Goal: Task Accomplishment & Management: Manage account settings

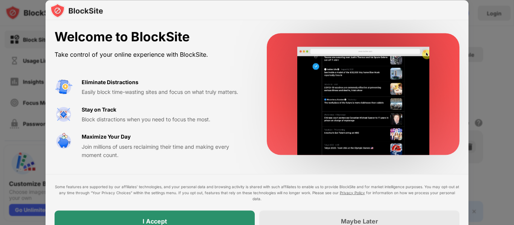
click at [176, 221] on div "I Accept" at bounding box center [155, 221] width 200 height 21
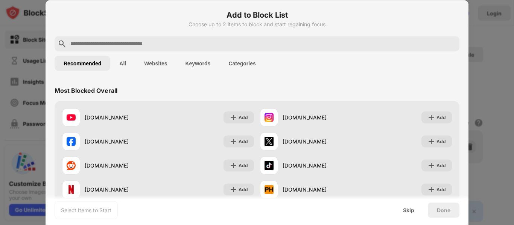
click at [202, 64] on button "Keywords" at bounding box center [197, 63] width 43 height 15
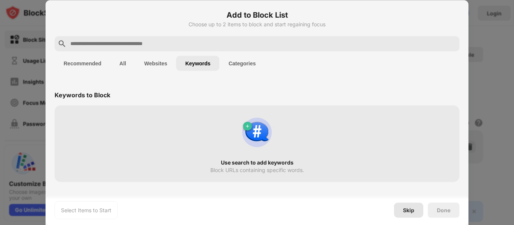
click at [416, 213] on div "Skip" at bounding box center [408, 210] width 29 height 15
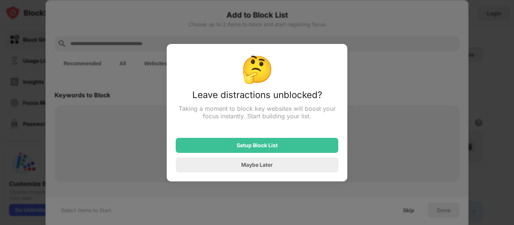
click at [307, 154] on div "Setup Block List Maybe Later" at bounding box center [257, 151] width 163 height 44
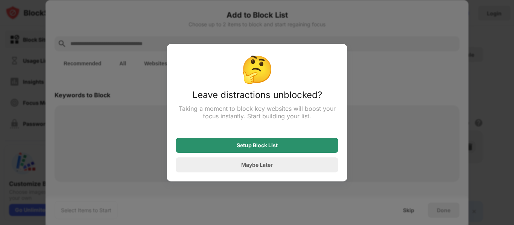
click at [309, 148] on div "Setup Block List" at bounding box center [257, 145] width 163 height 15
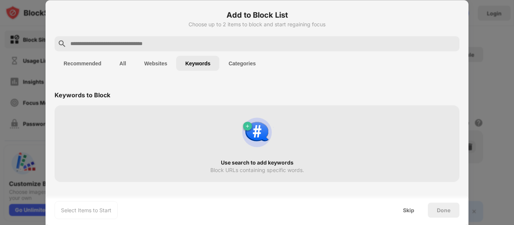
click at [504, 59] on div at bounding box center [257, 112] width 514 height 225
click at [261, 29] on div "Add to Block List Choose up to 2 items to block and start regaining focus" at bounding box center [257, 22] width 405 height 27
click at [73, 65] on button "Recommended" at bounding box center [83, 63] width 56 height 15
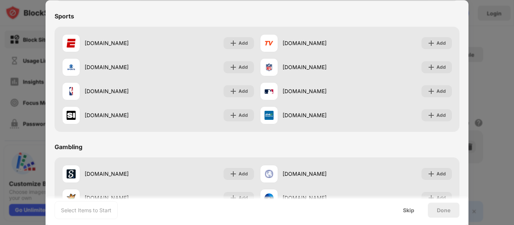
scroll to position [789, 0]
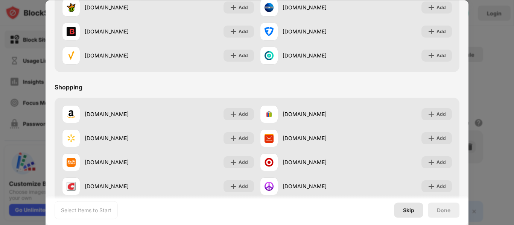
click at [414, 206] on div "Skip" at bounding box center [408, 210] width 29 height 15
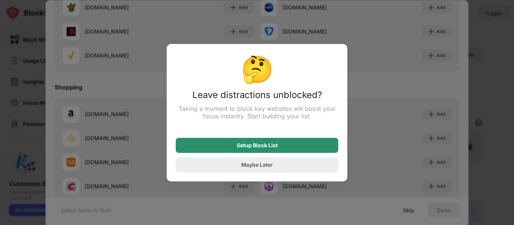
click at [301, 146] on div "Setup Block List" at bounding box center [257, 145] width 163 height 15
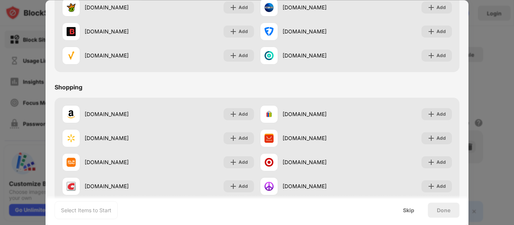
click at [443, 213] on div "Done" at bounding box center [444, 210] width 32 height 15
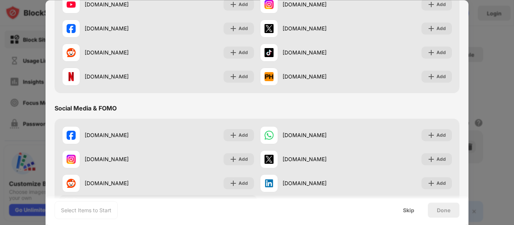
scroll to position [83, 0]
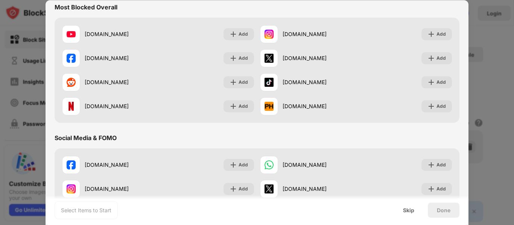
click at [166, 65] on div "facebook.com Add" at bounding box center [158, 58] width 198 height 24
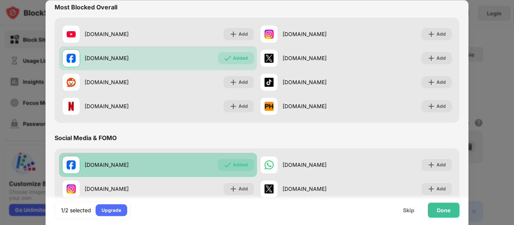
click at [189, 172] on div "facebook.com Added" at bounding box center [158, 165] width 198 height 24
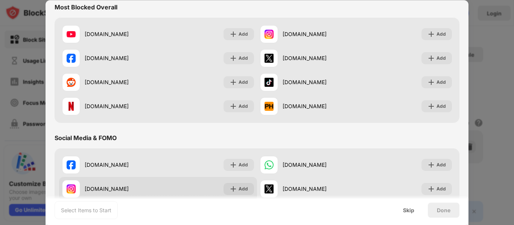
click at [169, 187] on div "instagram.com Add" at bounding box center [158, 189] width 198 height 24
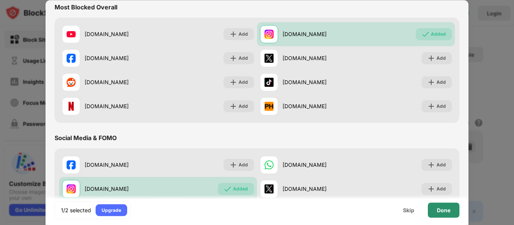
click at [437, 215] on div "Done" at bounding box center [444, 210] width 32 height 15
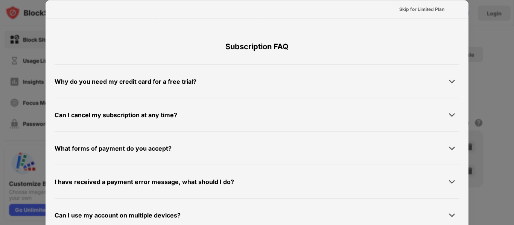
scroll to position [0, 0]
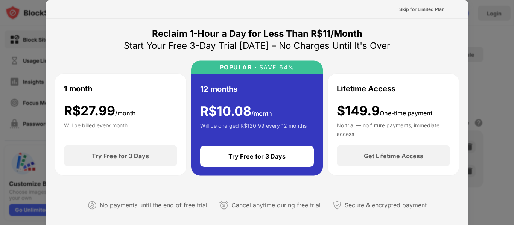
click at [481, 83] on div at bounding box center [257, 112] width 514 height 225
click at [415, 7] on div "Skip for Limited Plan" at bounding box center [421, 9] width 45 height 8
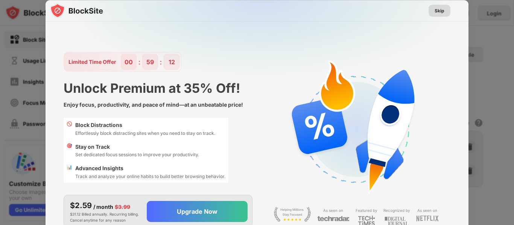
click at [437, 10] on div "Skip" at bounding box center [440, 11] width 10 height 8
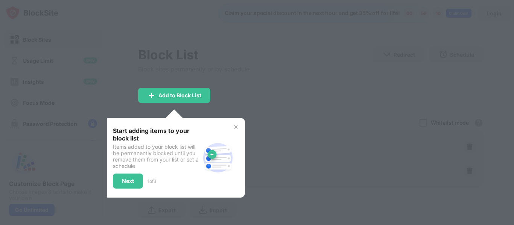
click at [236, 124] on img at bounding box center [236, 127] width 6 height 6
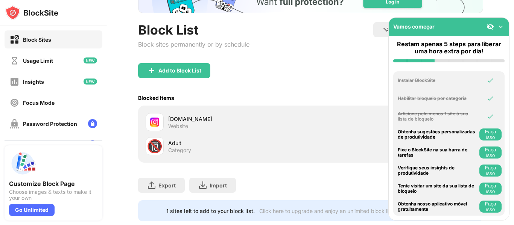
scroll to position [64, 0]
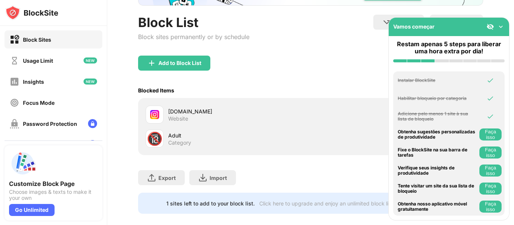
click at [502, 24] on img at bounding box center [501, 27] width 8 height 8
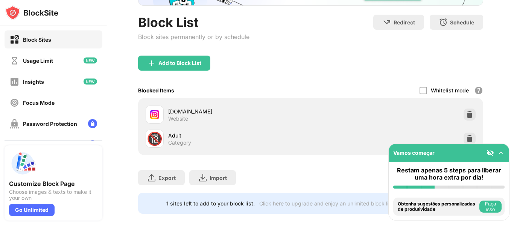
scroll to position [0, 0]
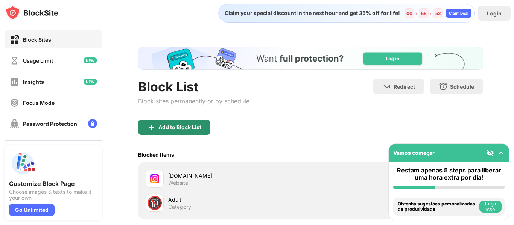
click at [169, 131] on div "Add to Block List" at bounding box center [174, 127] width 72 height 15
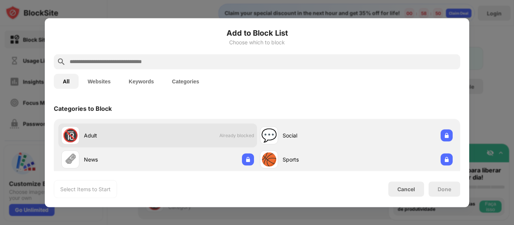
click at [176, 134] on div "🔞 Adult Already blocked" at bounding box center [157, 135] width 199 height 24
click at [79, 140] on div "🔞 Adult" at bounding box center [109, 135] width 96 height 18
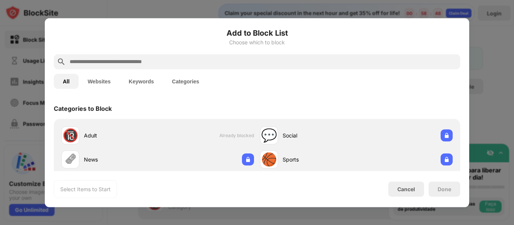
click at [492, 100] on div at bounding box center [257, 112] width 514 height 225
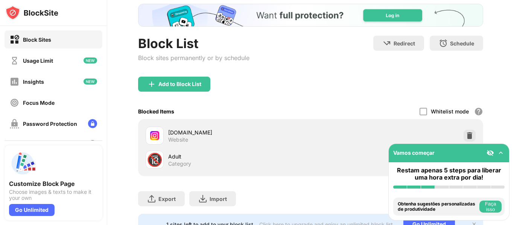
scroll to position [50, 0]
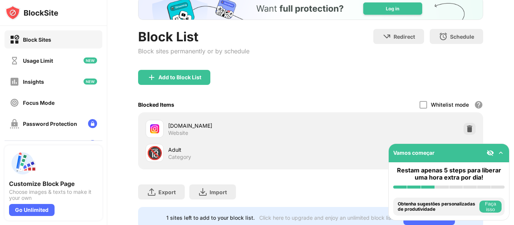
click at [227, 155] on div "Adult Category" at bounding box center [239, 153] width 143 height 15
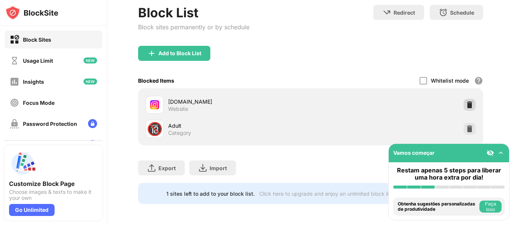
click at [469, 106] on img at bounding box center [470, 105] width 8 height 8
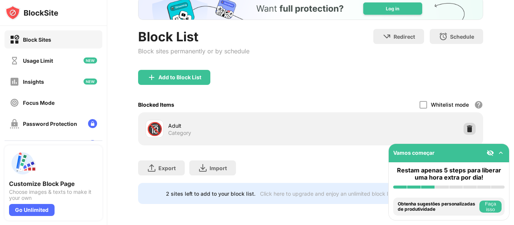
click at [472, 127] on img at bounding box center [470, 129] width 8 height 8
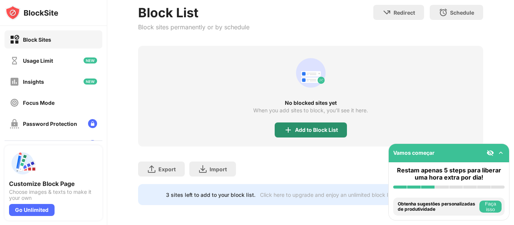
scroll to position [0, 0]
click at [316, 133] on div "Add to Block List" at bounding box center [311, 130] width 72 height 15
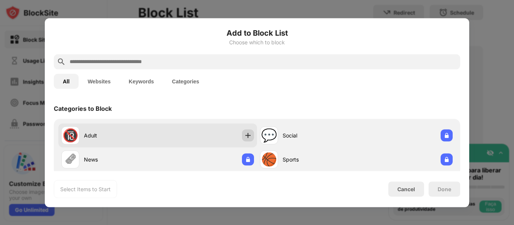
click at [246, 136] on img at bounding box center [248, 136] width 8 height 8
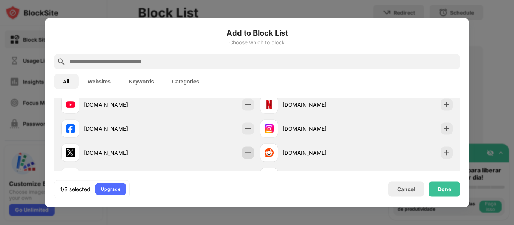
scroll to position [138, 0]
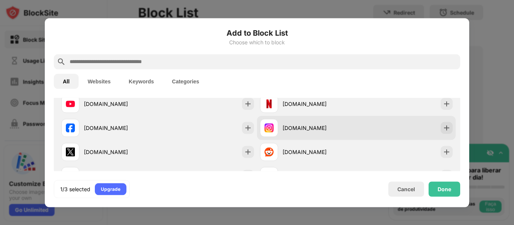
click at [333, 129] on div "[DOMAIN_NAME]" at bounding box center [320, 128] width 74 height 8
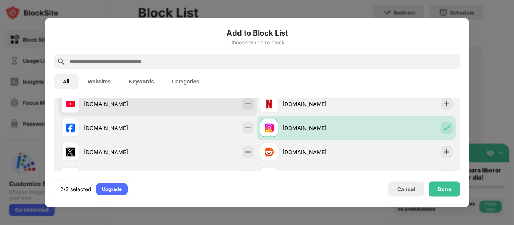
click at [189, 104] on div "[DOMAIN_NAME]" at bounding box center [157, 104] width 199 height 24
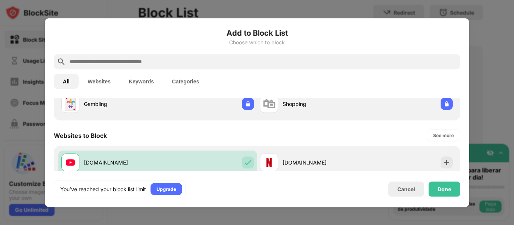
scroll to position [0, 0]
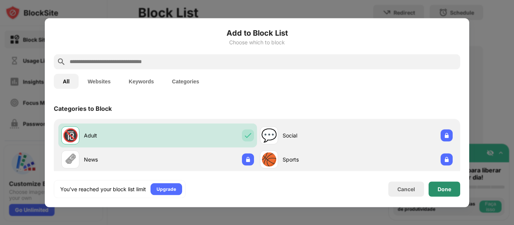
click at [449, 193] on div "Done" at bounding box center [445, 189] width 32 height 15
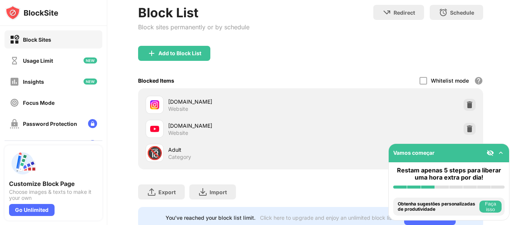
scroll to position [98, 0]
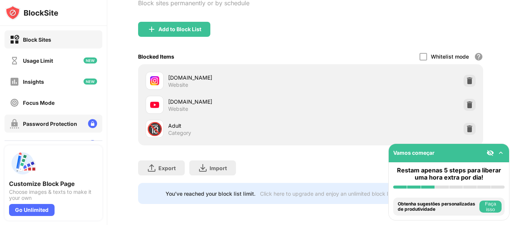
click at [46, 119] on div "Password Protection" at bounding box center [43, 123] width 67 height 9
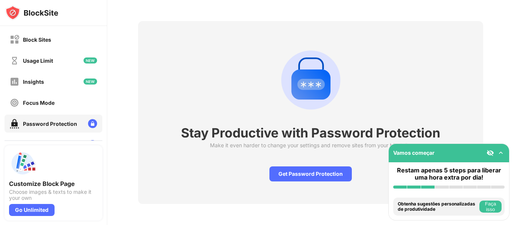
scroll to position [26, 0]
click at [290, 176] on div "Get Password Protection" at bounding box center [310, 174] width 82 height 15
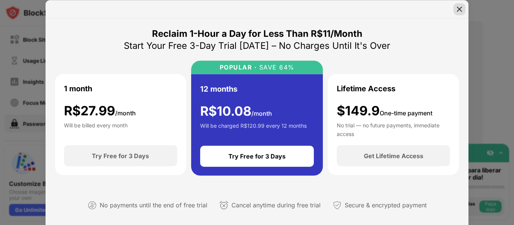
click at [458, 8] on img at bounding box center [460, 9] width 8 height 8
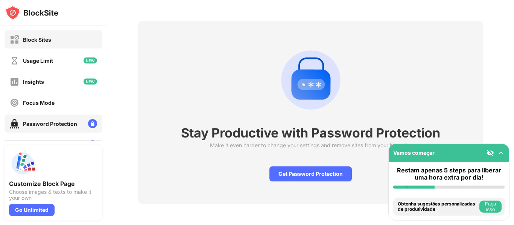
click at [62, 47] on div "Block Sites" at bounding box center [54, 39] width 98 height 18
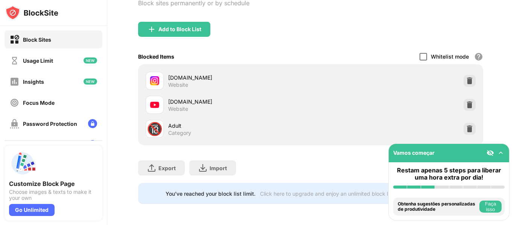
click at [423, 58] on div at bounding box center [424, 57] width 8 height 8
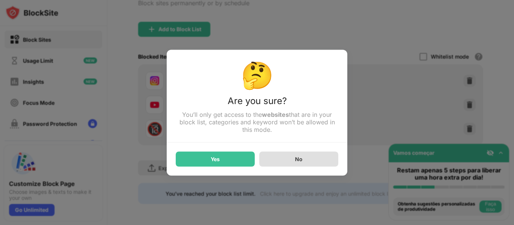
click at [291, 164] on div "No" at bounding box center [298, 159] width 79 height 15
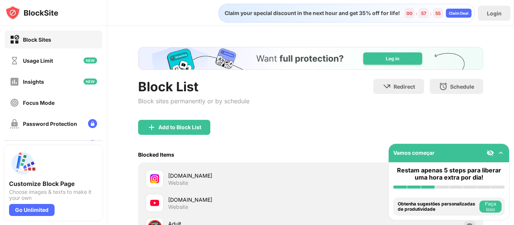
drag, startPoint x: 243, startPoint y: 17, endPoint x: 341, endPoint y: 15, distance: 97.5
click at [341, 15] on div "Claim your special discount in the next hour and get 35% off for life! 00 : 57 …" at bounding box center [346, 13] width 257 height 19
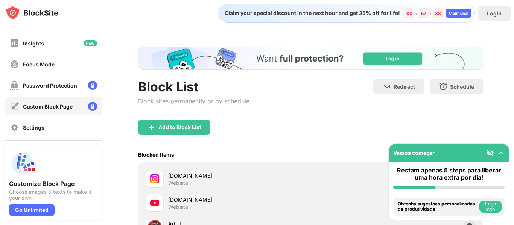
scroll to position [32, 0]
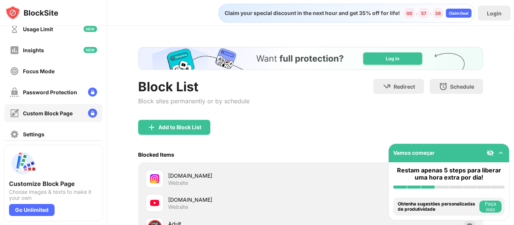
click at [62, 111] on div "Custom Block Page" at bounding box center [48, 113] width 50 height 6
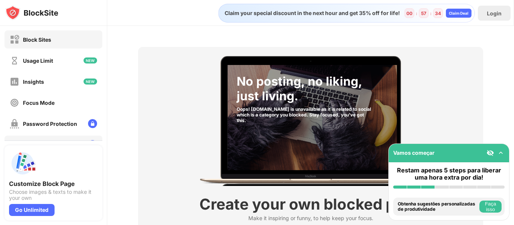
click at [55, 47] on div "Block Sites" at bounding box center [54, 39] width 98 height 18
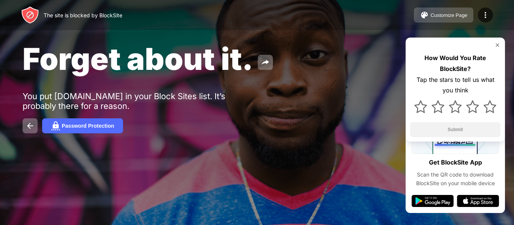
click at [448, 16] on div "Customize Page" at bounding box center [449, 15] width 37 height 6
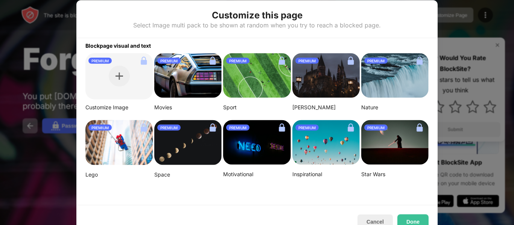
click at [446, 18] on div at bounding box center [257, 112] width 514 height 225
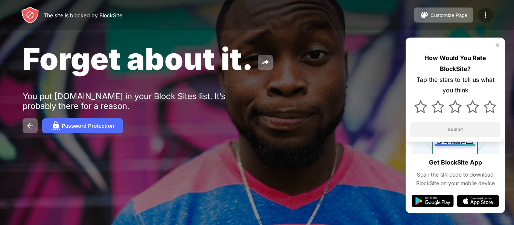
click at [485, 15] on img at bounding box center [485, 15] width 9 height 9
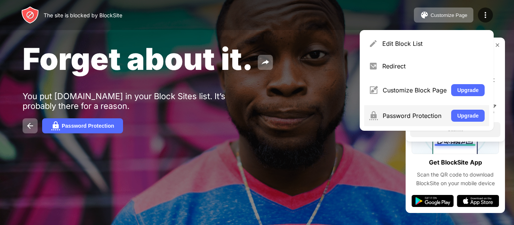
click at [388, 112] on div "Password Protection" at bounding box center [415, 116] width 64 height 8
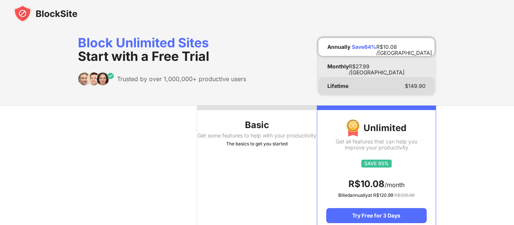
click at [351, 90] on div "Lifetime $ 149.90" at bounding box center [376, 86] width 116 height 18
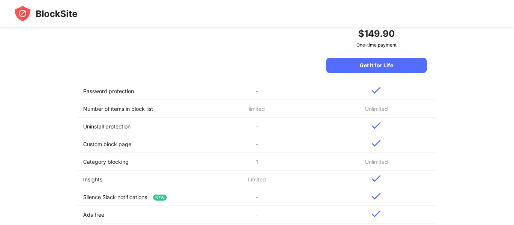
scroll to position [528, 0]
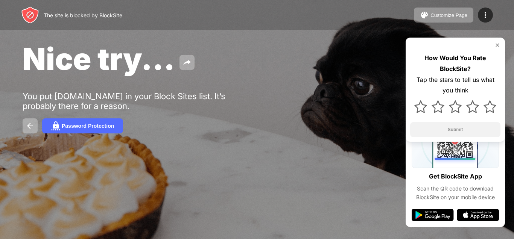
click at [55, 14] on div "The site is blocked by BlockSite" at bounding box center [83, 15] width 79 height 6
click at [452, 15] on div "Customize Page" at bounding box center [449, 15] width 37 height 6
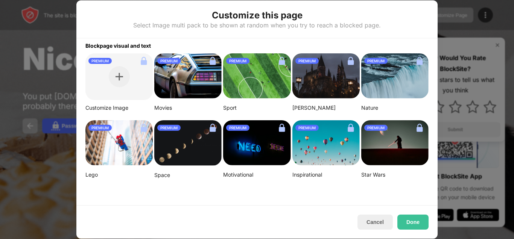
click at [491, 95] on div at bounding box center [257, 119] width 514 height 239
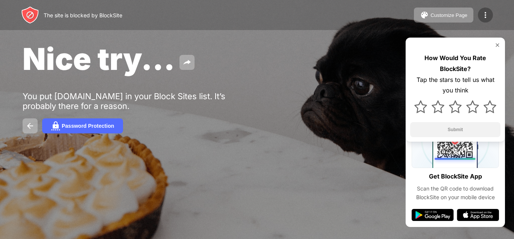
click at [484, 21] on div at bounding box center [485, 15] width 15 height 15
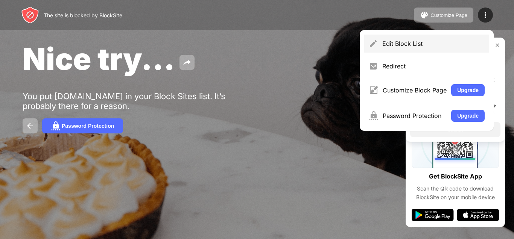
click at [392, 45] on div "Edit Block List" at bounding box center [433, 44] width 102 height 8
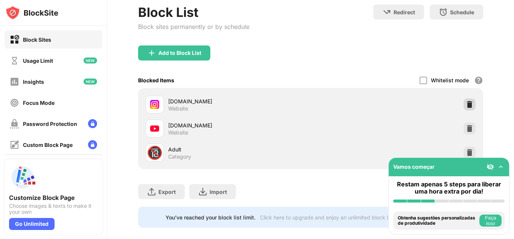
click at [467, 103] on img at bounding box center [470, 105] width 8 height 8
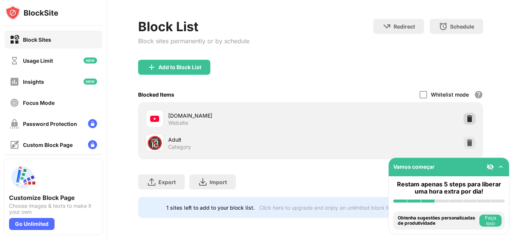
click at [471, 120] on img at bounding box center [470, 119] width 8 height 8
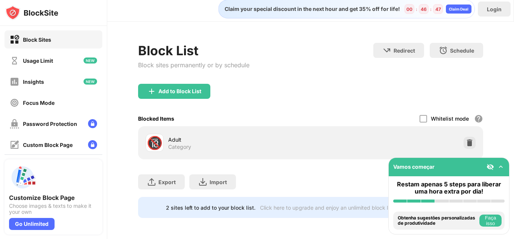
click at [499, 164] on img at bounding box center [501, 167] width 8 height 8
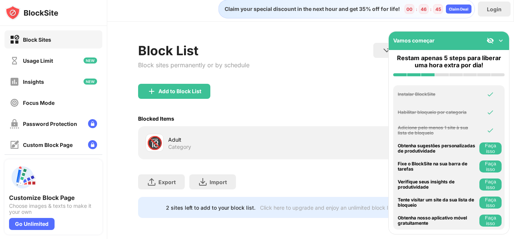
click at [504, 40] on img at bounding box center [501, 41] width 8 height 8
